Goal: Obtain resource: Download file/media

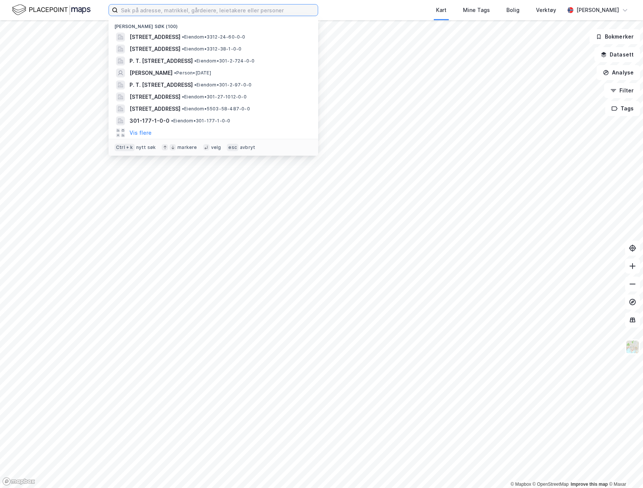
click at [207, 12] on input at bounding box center [218, 9] width 200 height 11
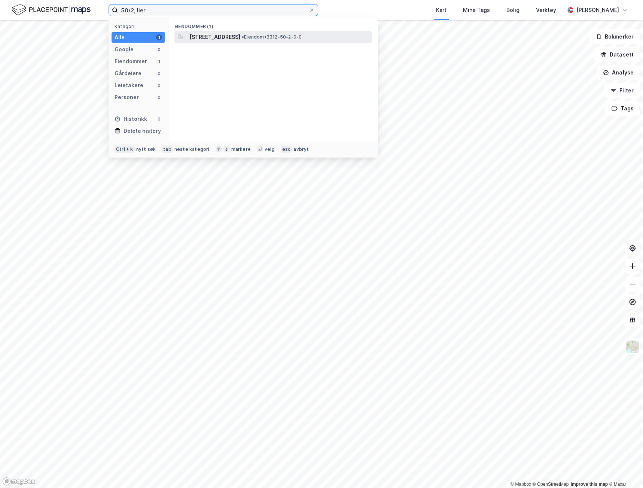
type input "50/2, lier"
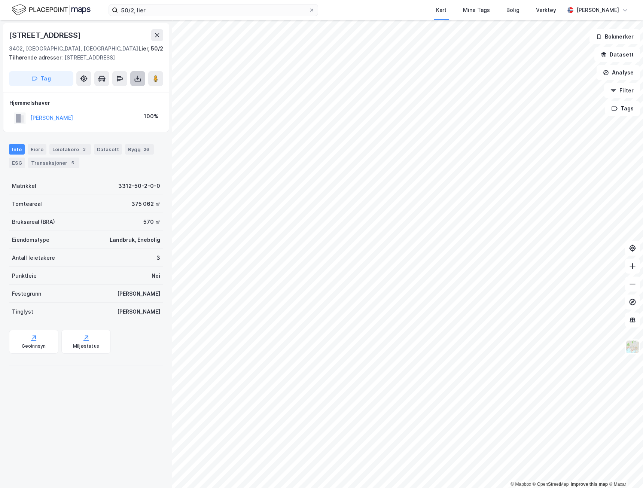
click at [137, 79] on icon at bounding box center [137, 79] width 3 height 2
click at [119, 94] on div "Last ned grunnbok" at bounding box center [100, 94] width 43 height 6
